Goal: Information Seeking & Learning: Learn about a topic

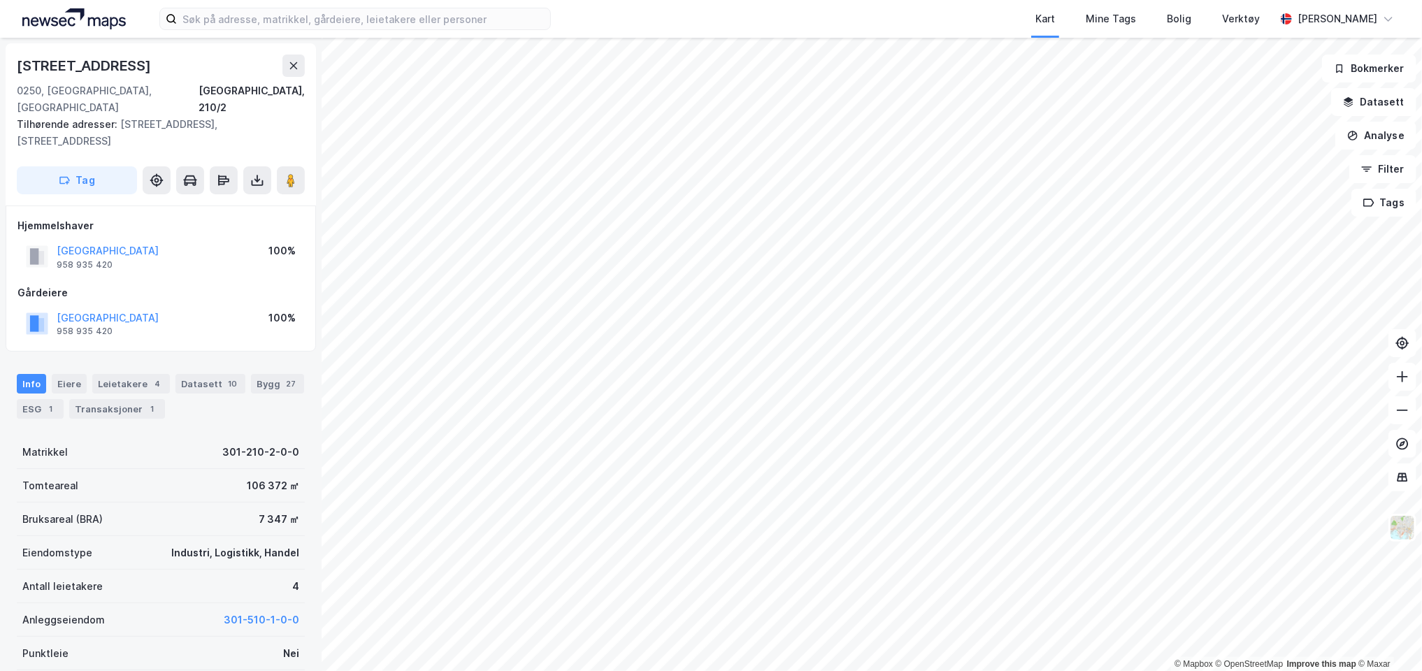
click at [134, 122] on div "© Mapbox © OpenStreetMap Improve this map © [GEOGRAPHIC_DATA][STREET_ADDRESS]/2…" at bounding box center [711, 354] width 1422 height 633
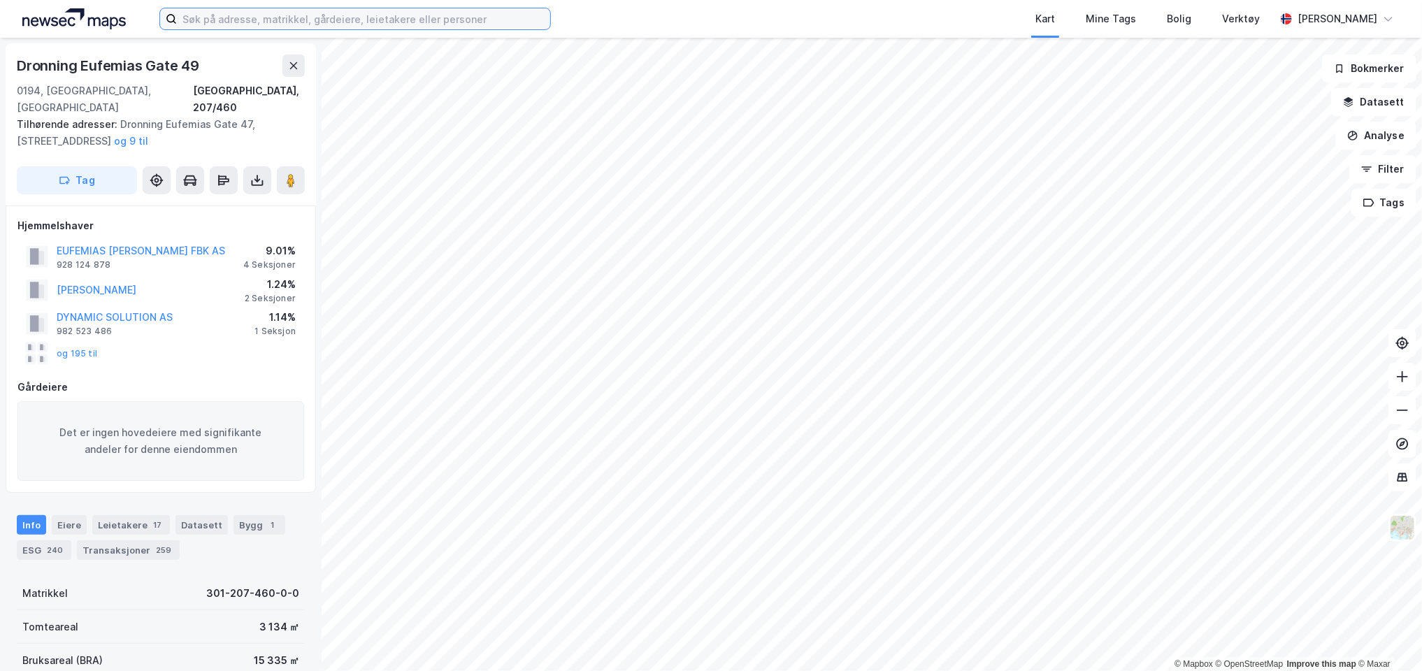
click at [286, 19] on input at bounding box center [363, 18] width 373 height 21
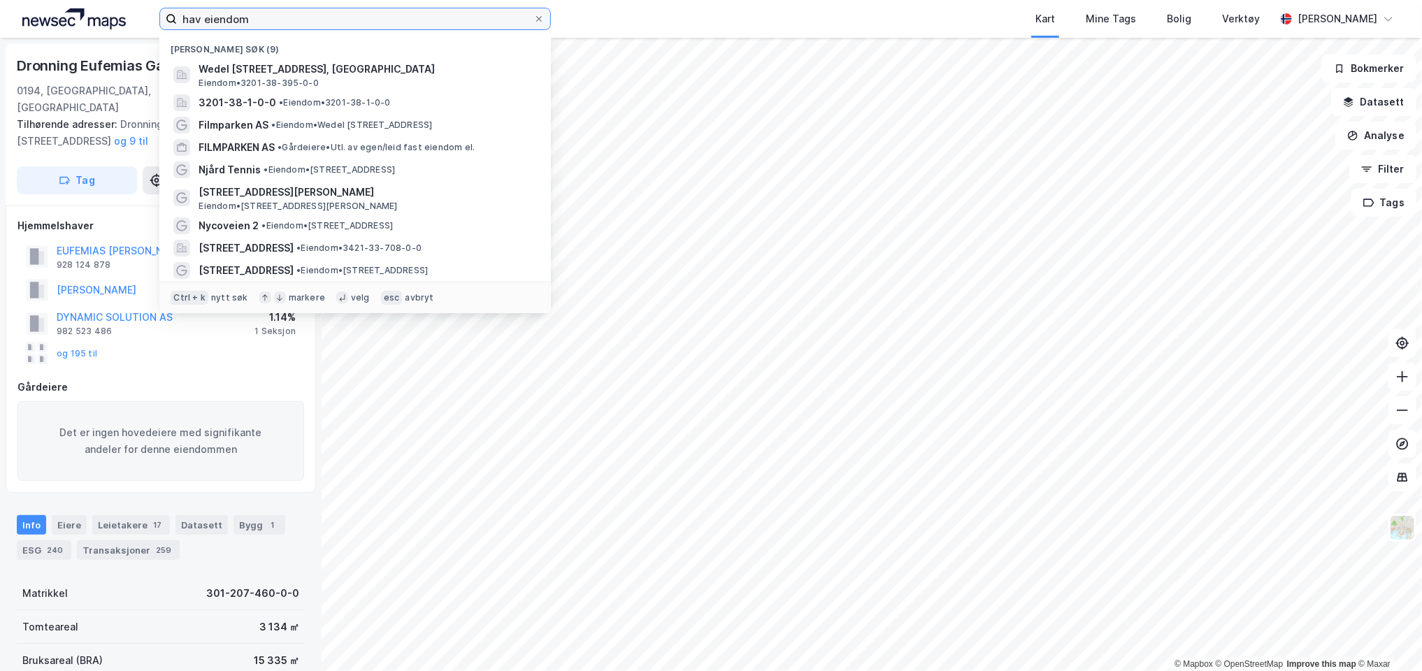
type input "hav eiendom"
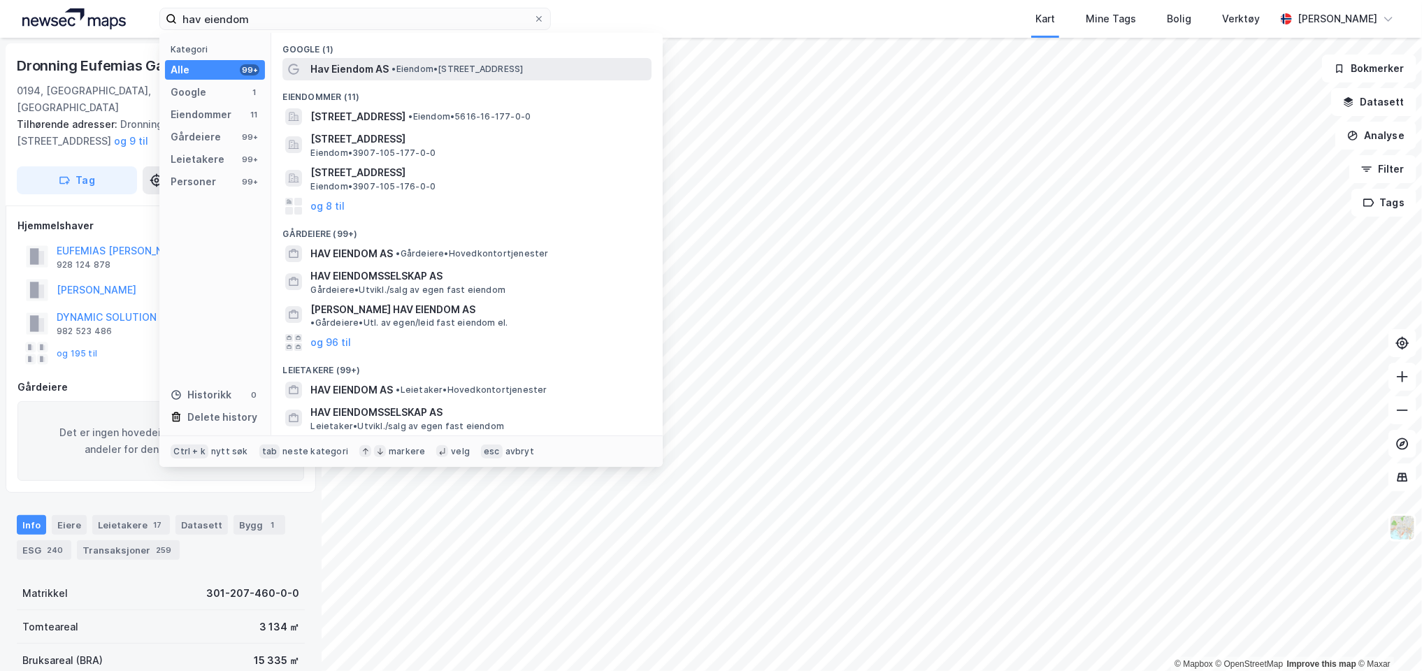
click at [357, 65] on span "Hav Eiendom AS" at bounding box center [349, 69] width 78 height 17
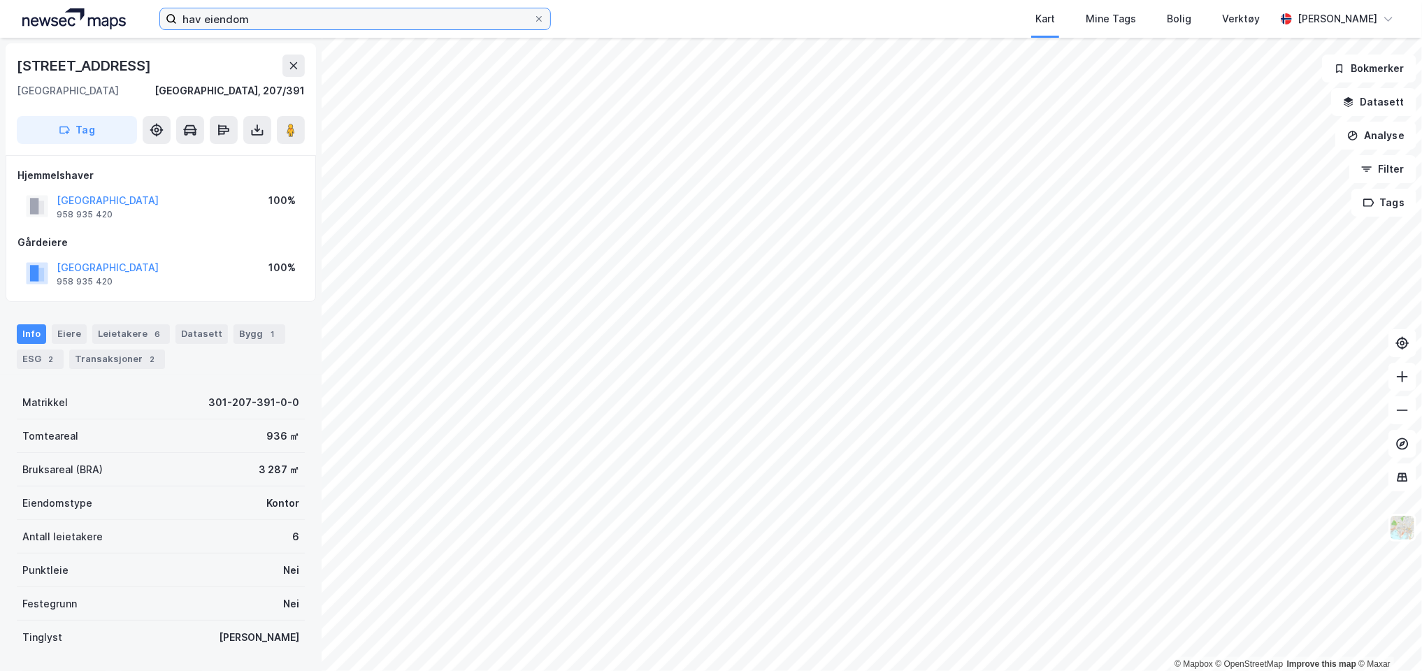
click at [242, 13] on input "hav eiendom" at bounding box center [355, 18] width 357 height 21
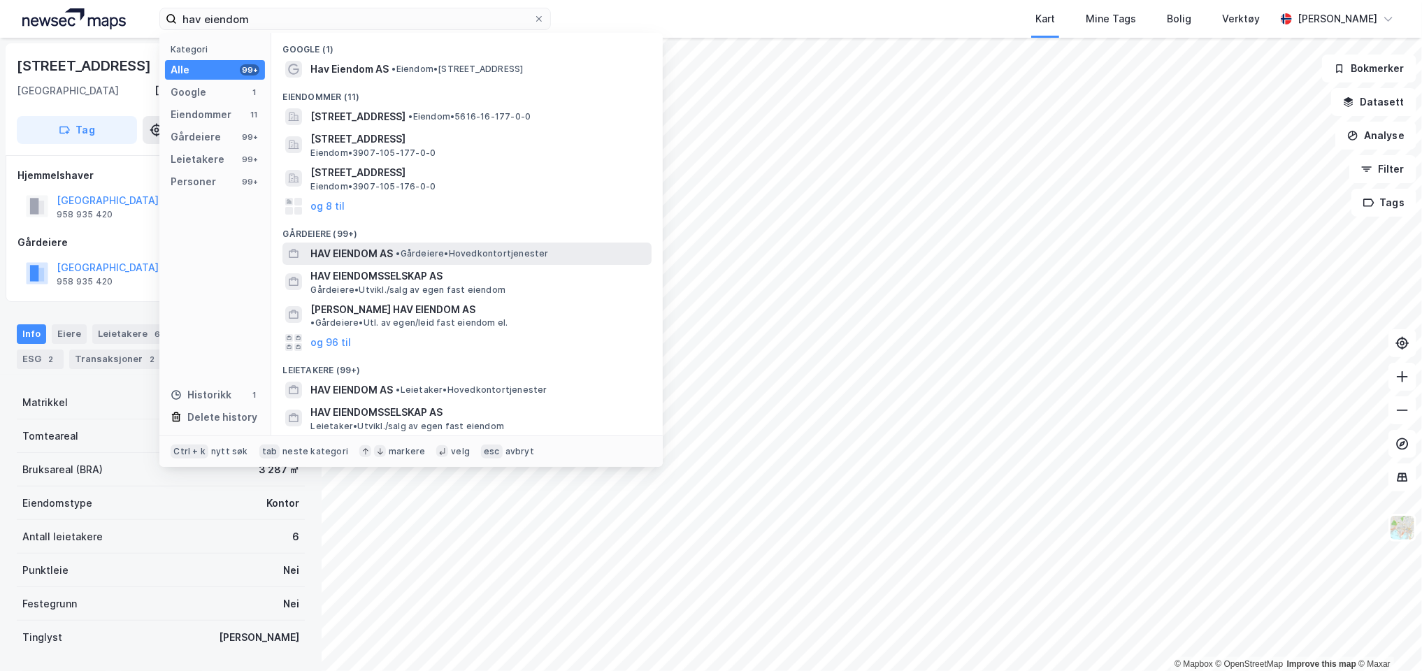
click at [357, 253] on span "HAV EIENDOM AS" at bounding box center [351, 253] width 83 height 17
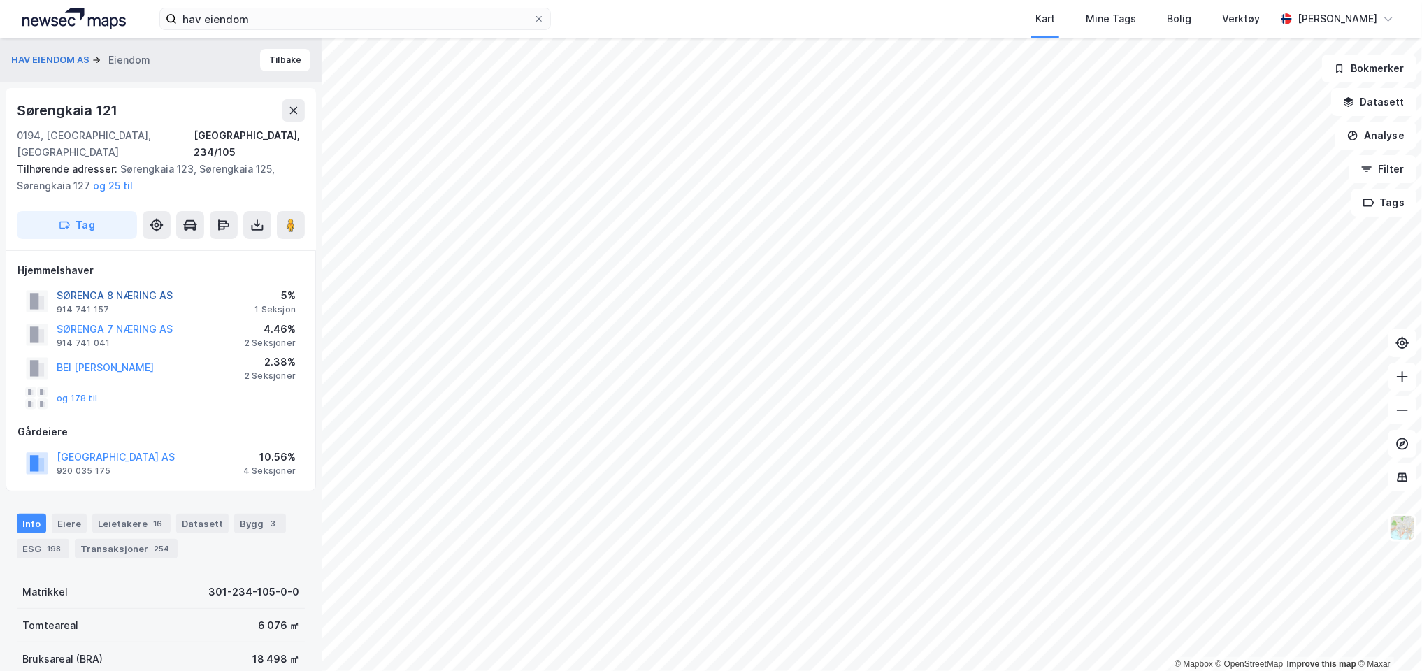
click at [0, 0] on button "SØRENGA 8 NÆRING AS" at bounding box center [0, 0] width 0 height 0
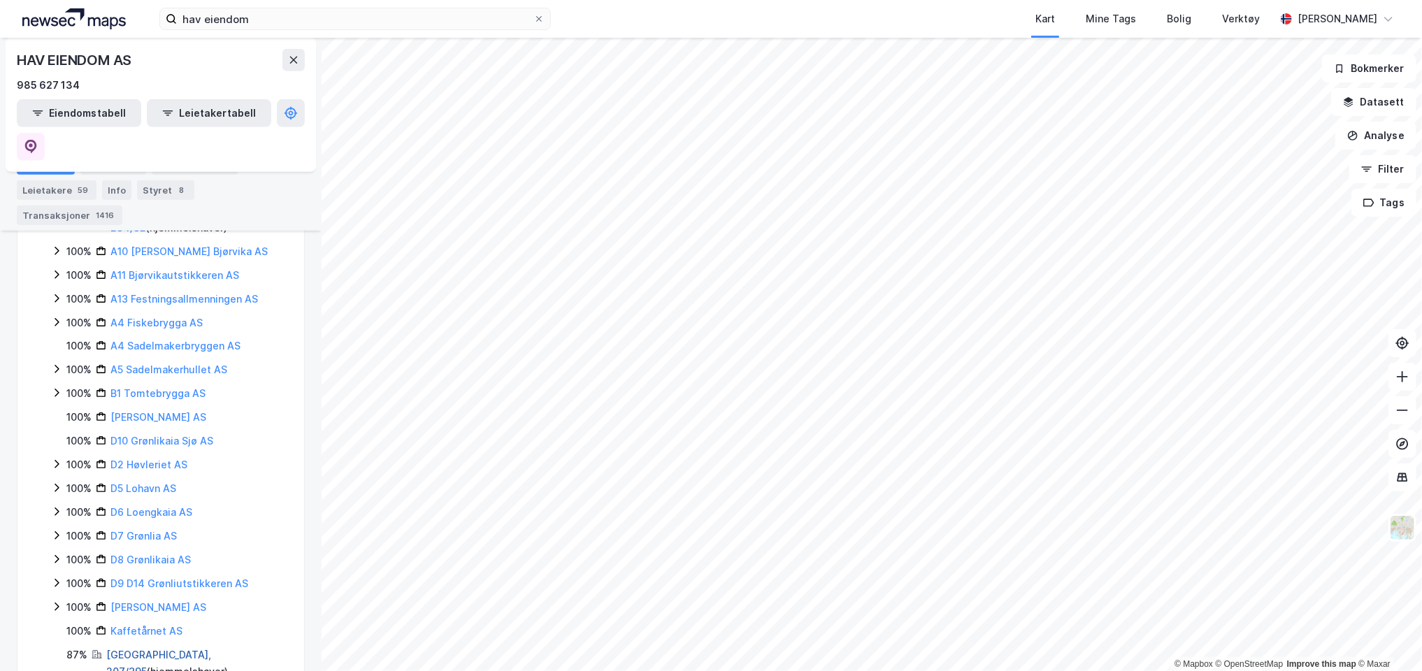
scroll to position [467, 0]
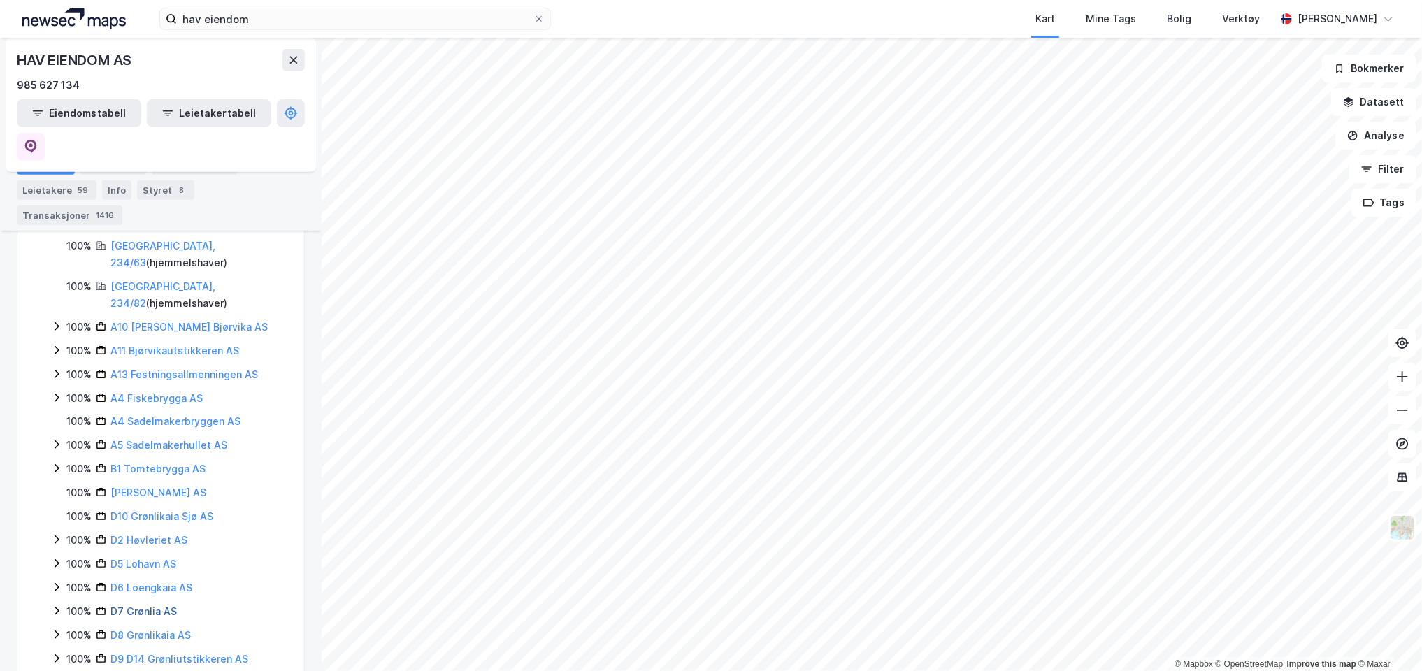
click at [131, 605] on link "D7 Grønlia AS" at bounding box center [143, 611] width 66 height 12
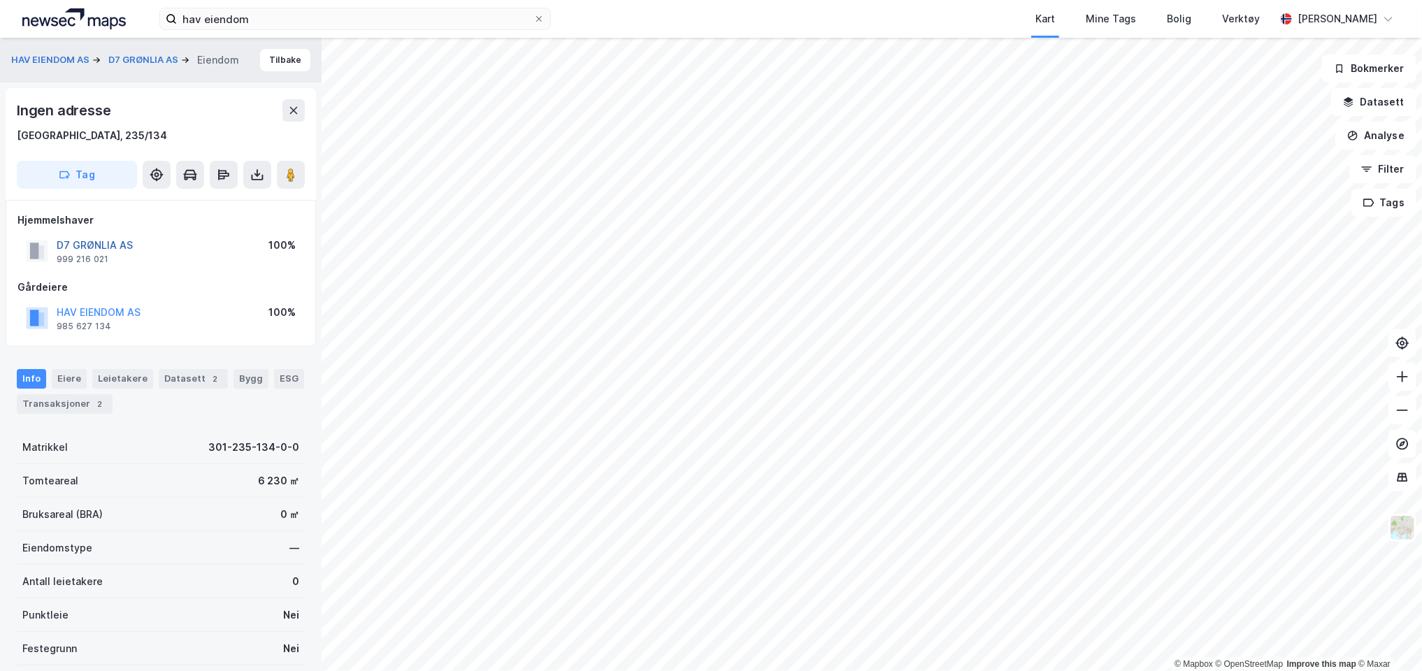
click at [0, 0] on button "D7 GRØNLIA AS" at bounding box center [0, 0] width 0 height 0
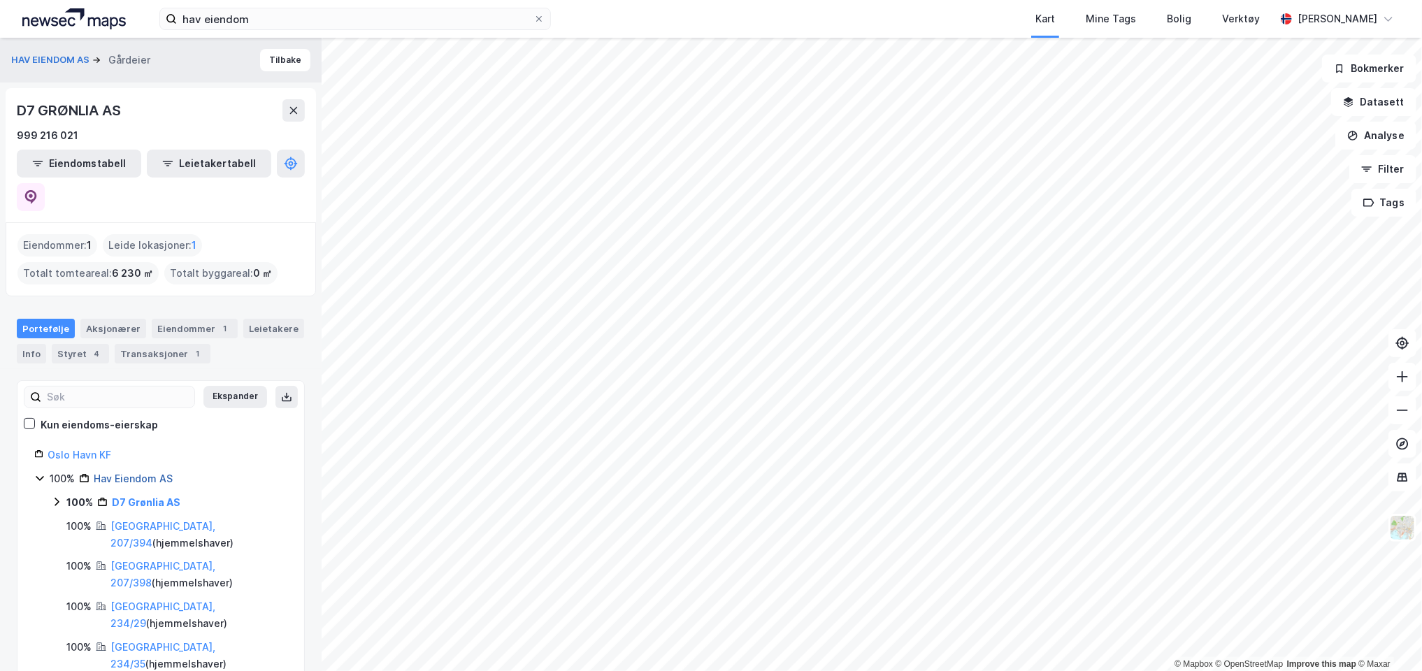
click at [137, 473] on link "Hav Eiendom AS" at bounding box center [133, 479] width 79 height 12
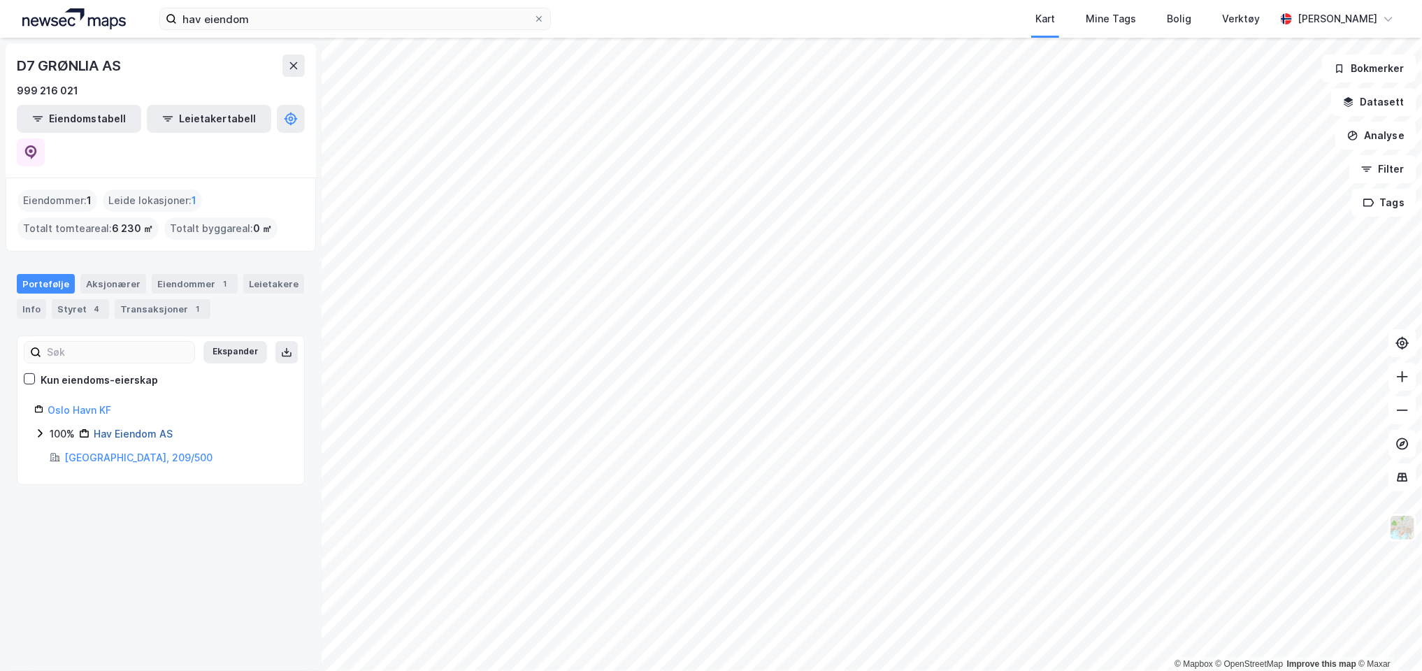
click at [137, 428] on link "Hav Eiendom AS" at bounding box center [133, 434] width 79 height 12
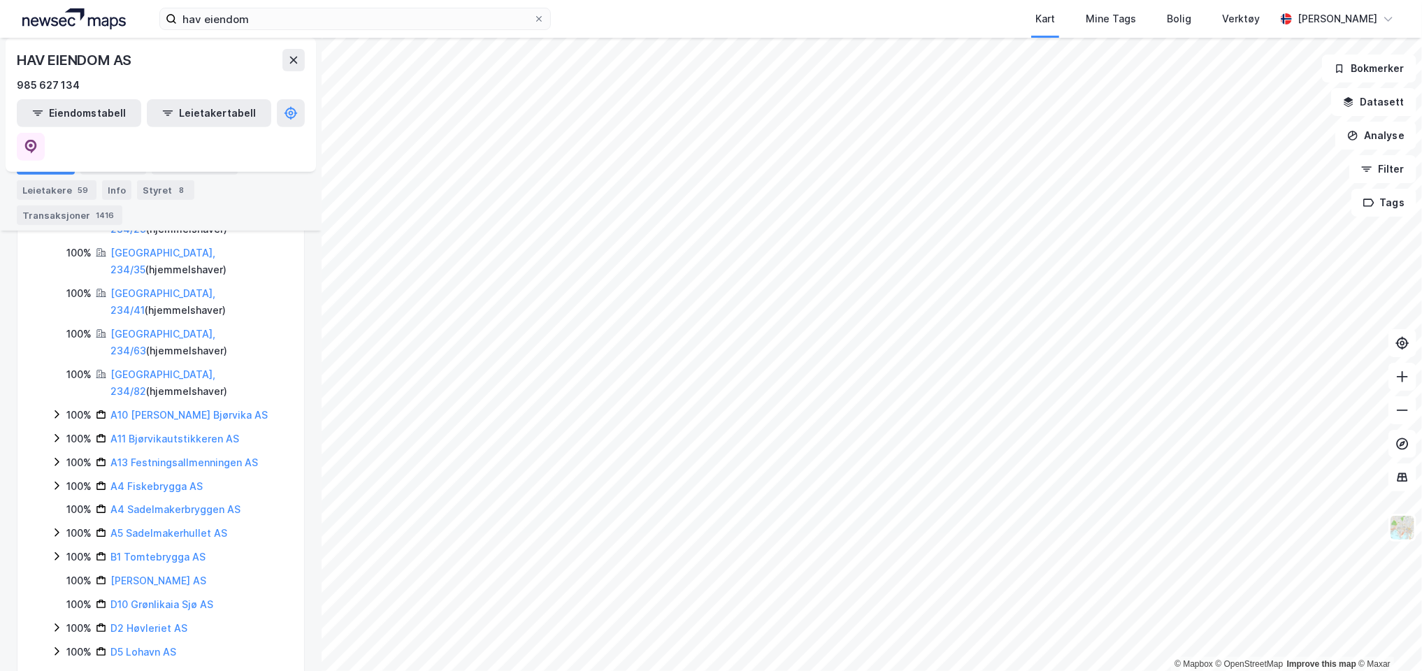
scroll to position [489, 0]
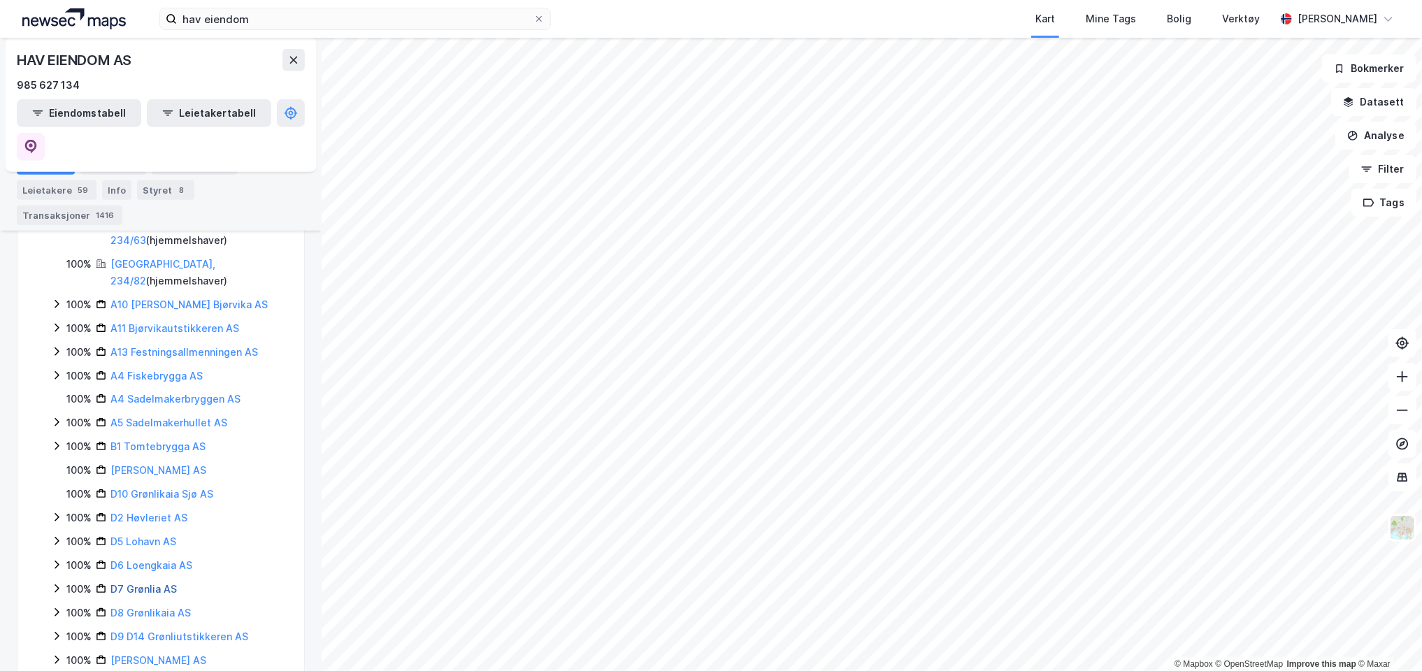
click at [148, 583] on link "D7 Grønlia AS" at bounding box center [143, 589] width 66 height 12
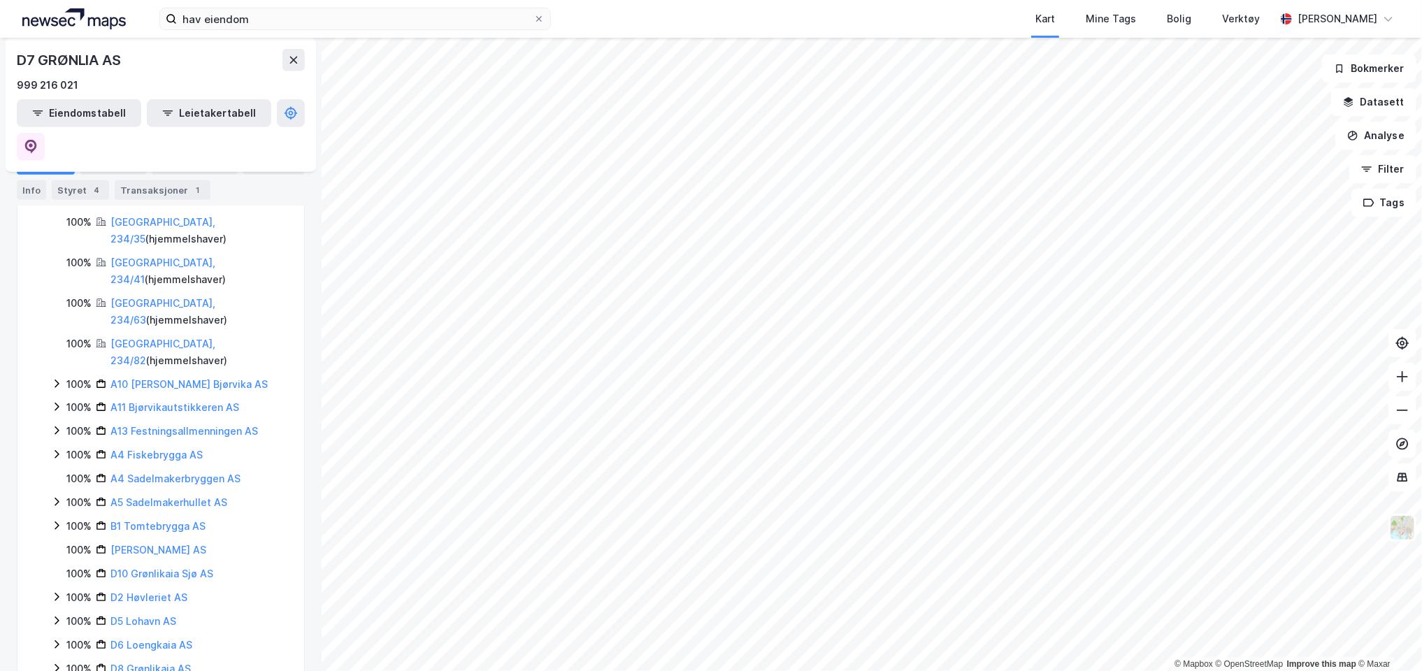
scroll to position [55, 0]
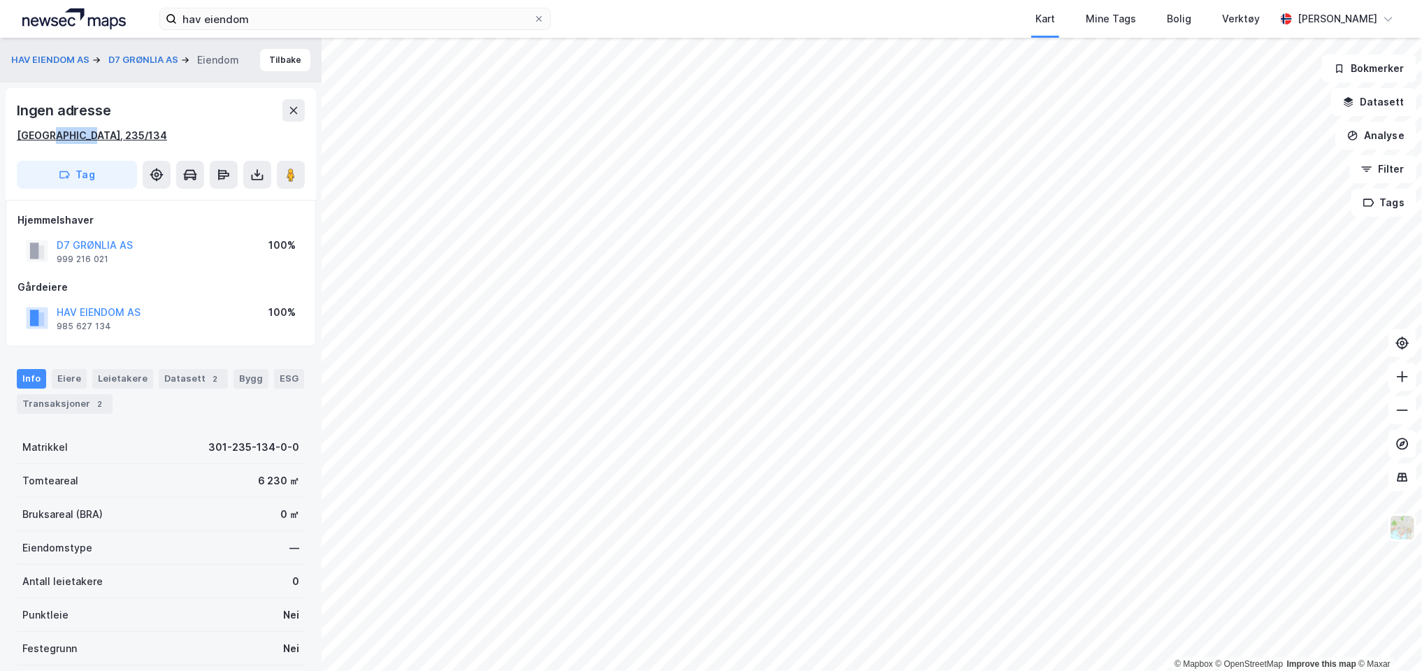
drag, startPoint x: 82, startPoint y: 131, endPoint x: 44, endPoint y: 142, distance: 39.4
click at [44, 142] on div "[GEOGRAPHIC_DATA], 235/134" at bounding box center [161, 135] width 288 height 17
copy div "235/134"
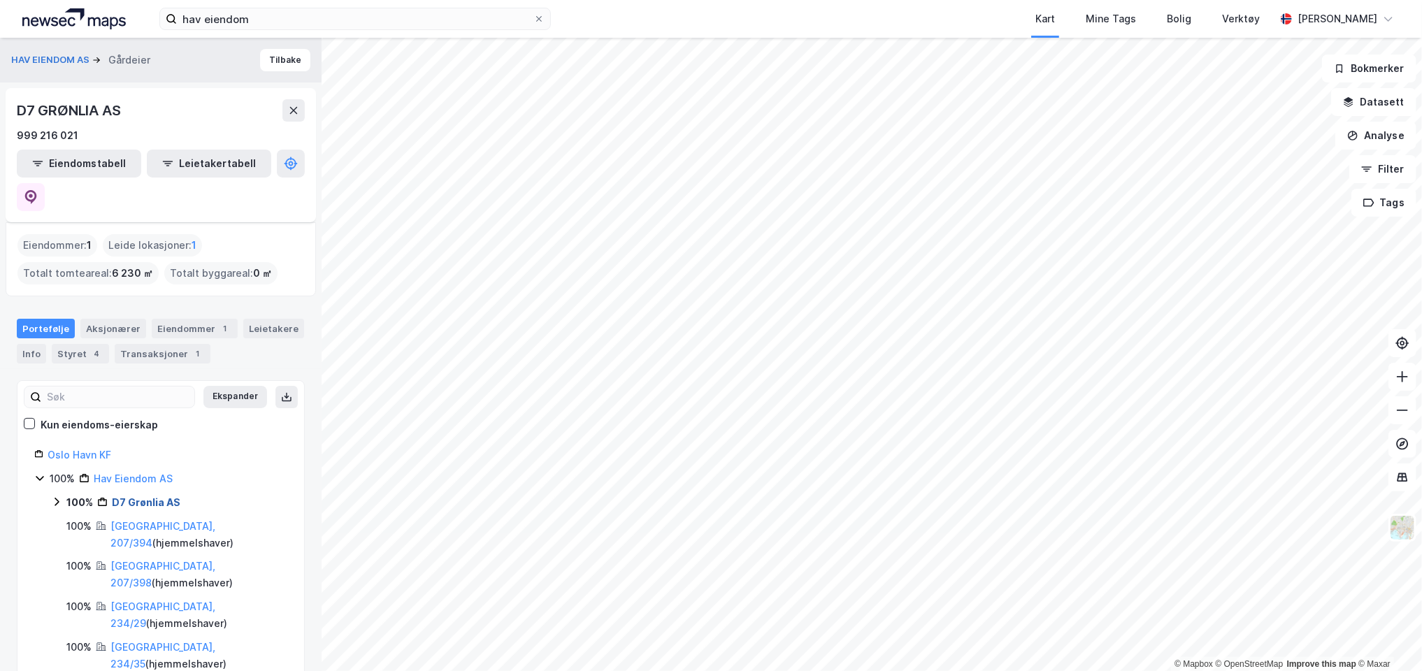
scroll to position [210, 0]
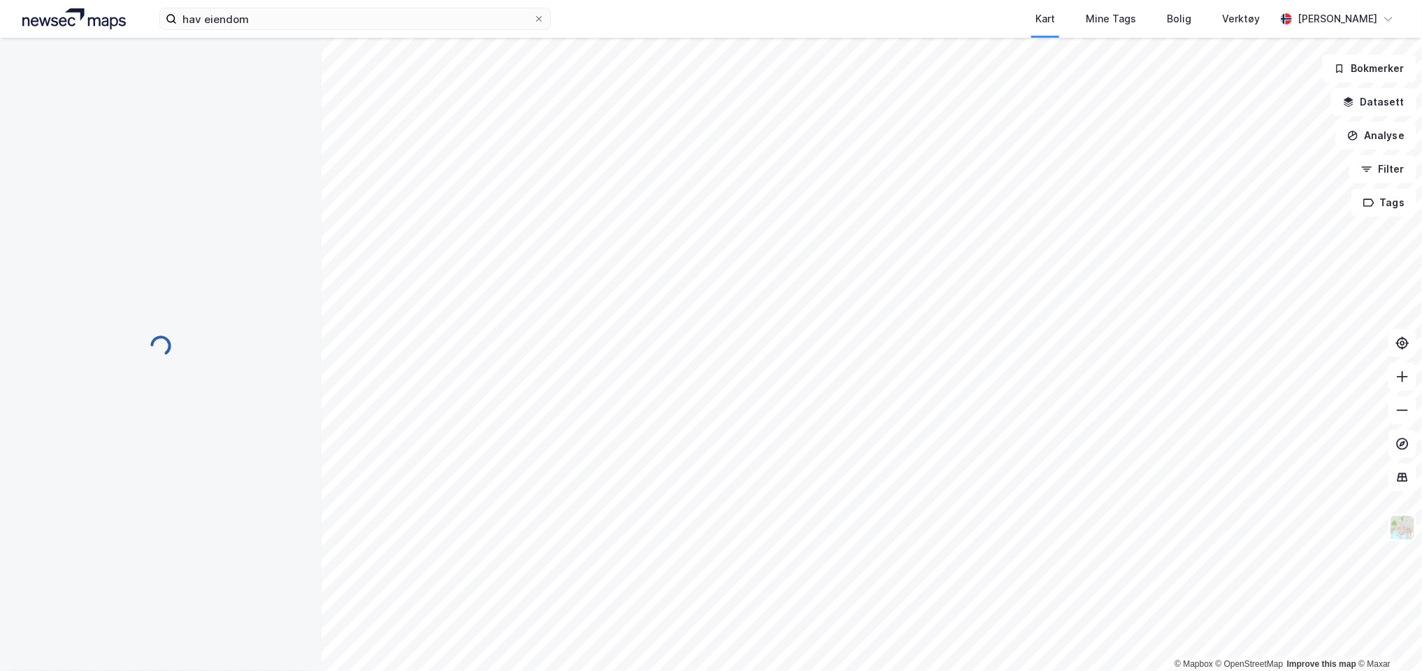
scroll to position [0, 0]
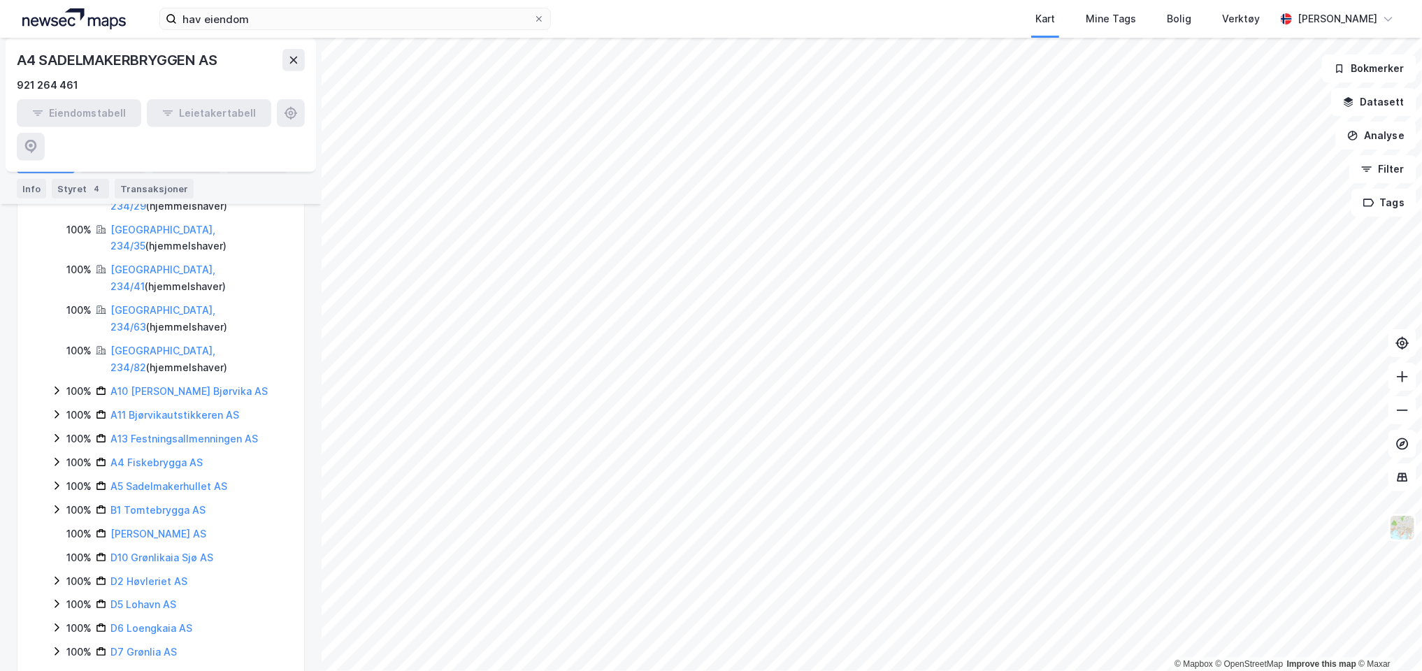
scroll to position [420, 0]
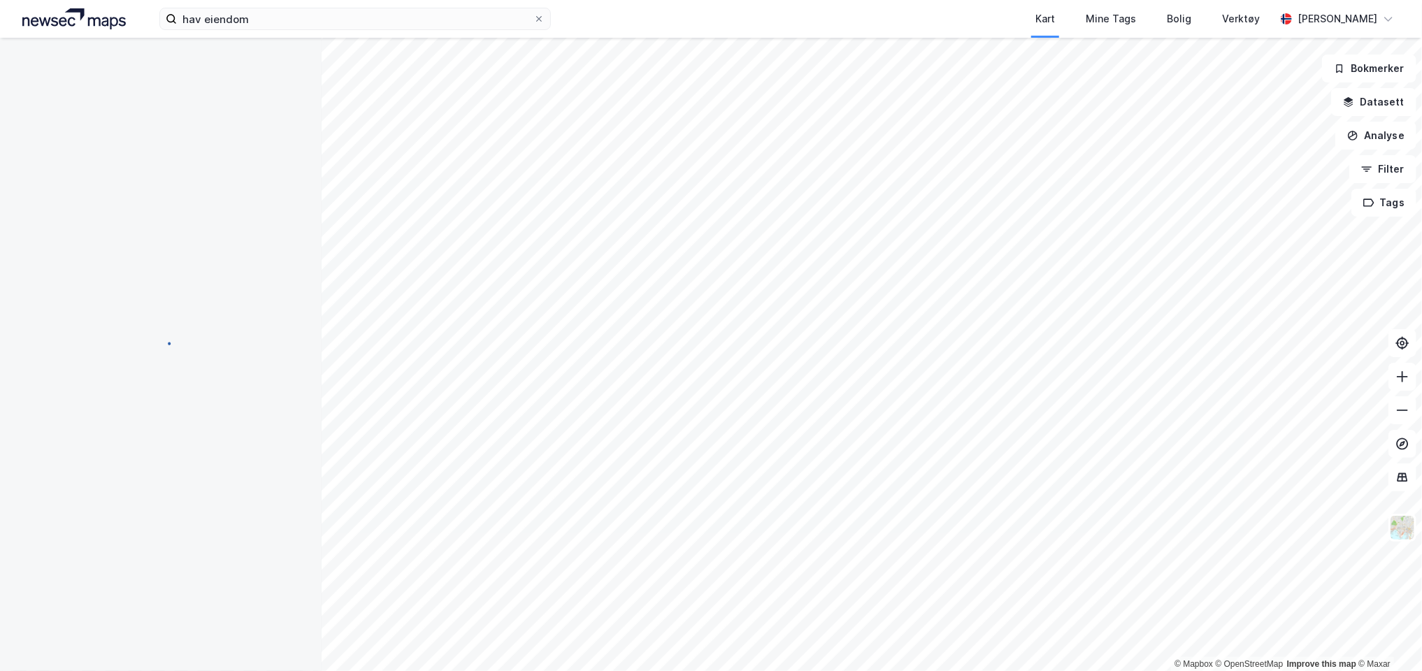
scroll to position [0, 0]
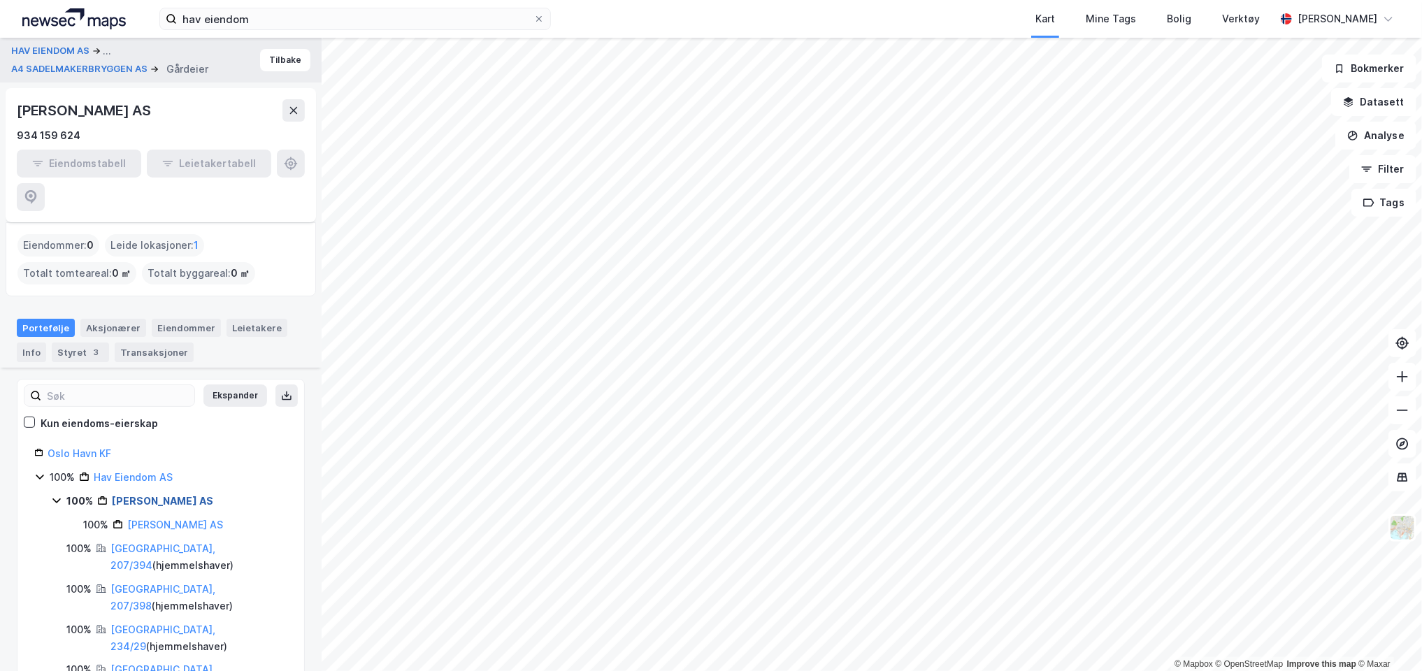
click at [141, 495] on link "[PERSON_NAME] AS" at bounding box center [162, 501] width 101 height 12
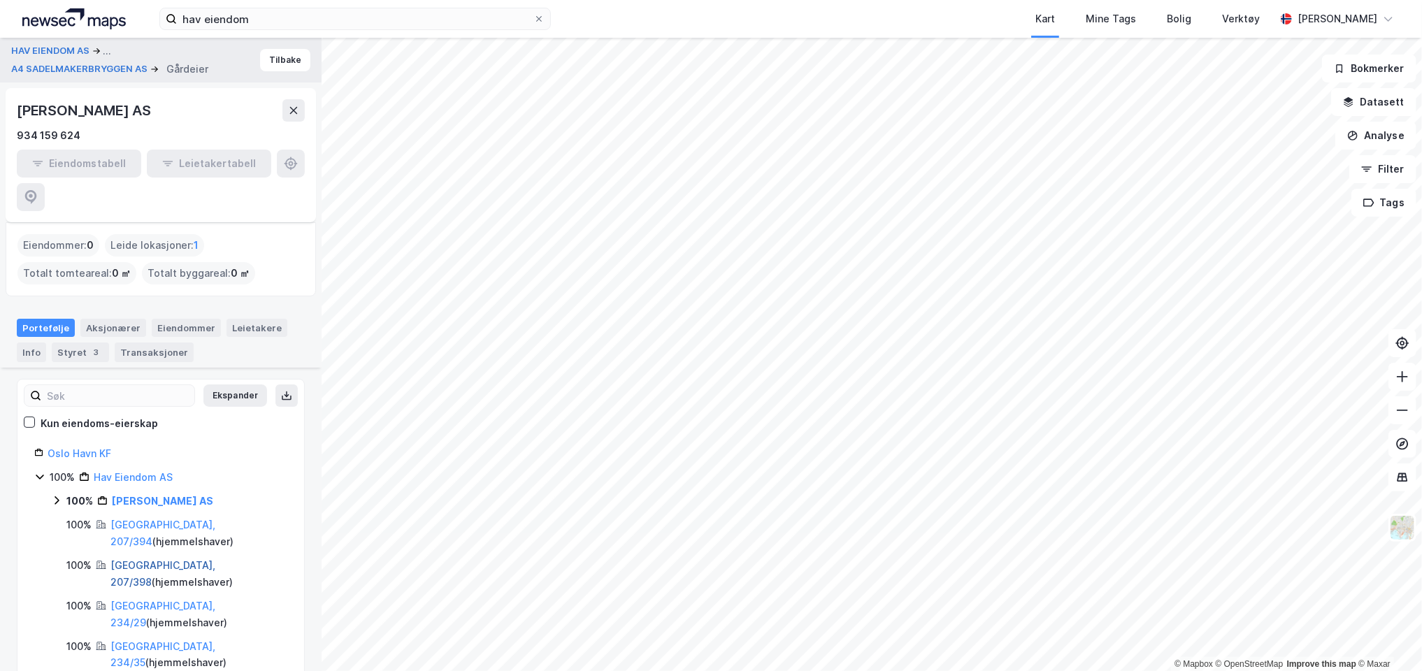
click at [141, 559] on link "[GEOGRAPHIC_DATA], 207/398" at bounding box center [162, 573] width 105 height 29
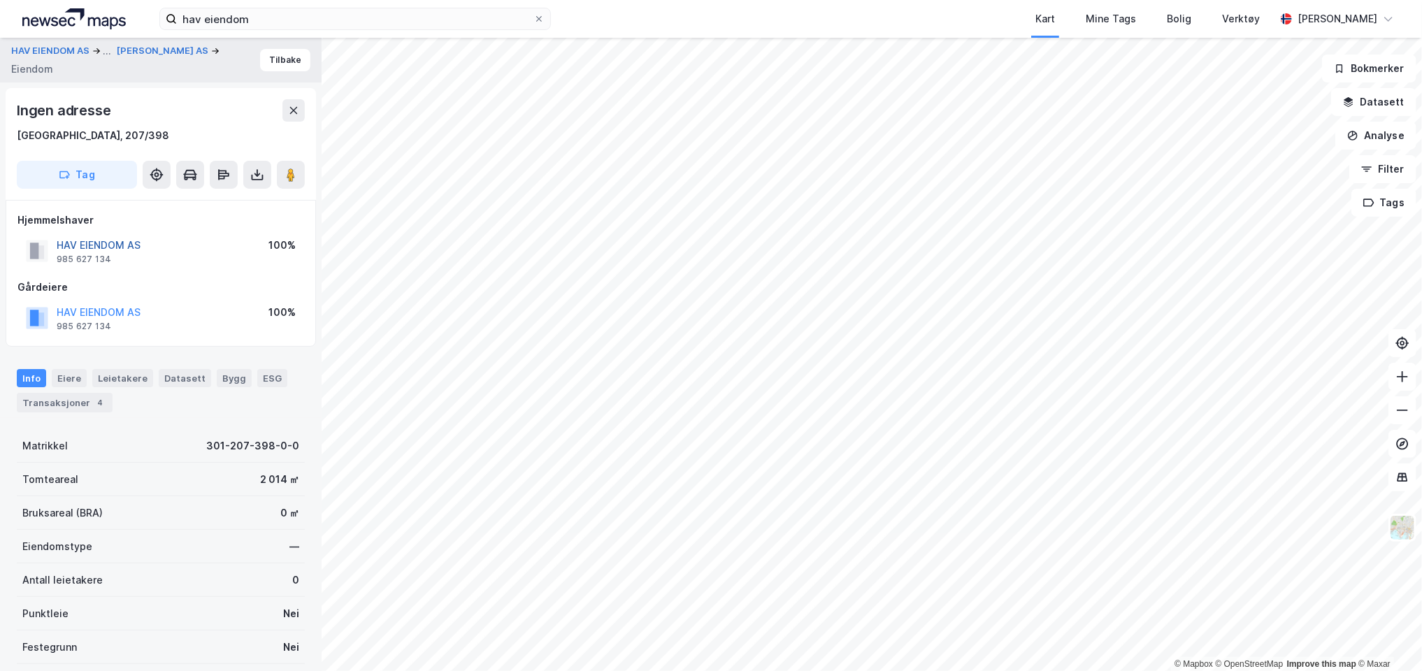
click at [0, 0] on button "HAV EIENDOM AS" at bounding box center [0, 0] width 0 height 0
